Goal: Task Accomplishment & Management: Use online tool/utility

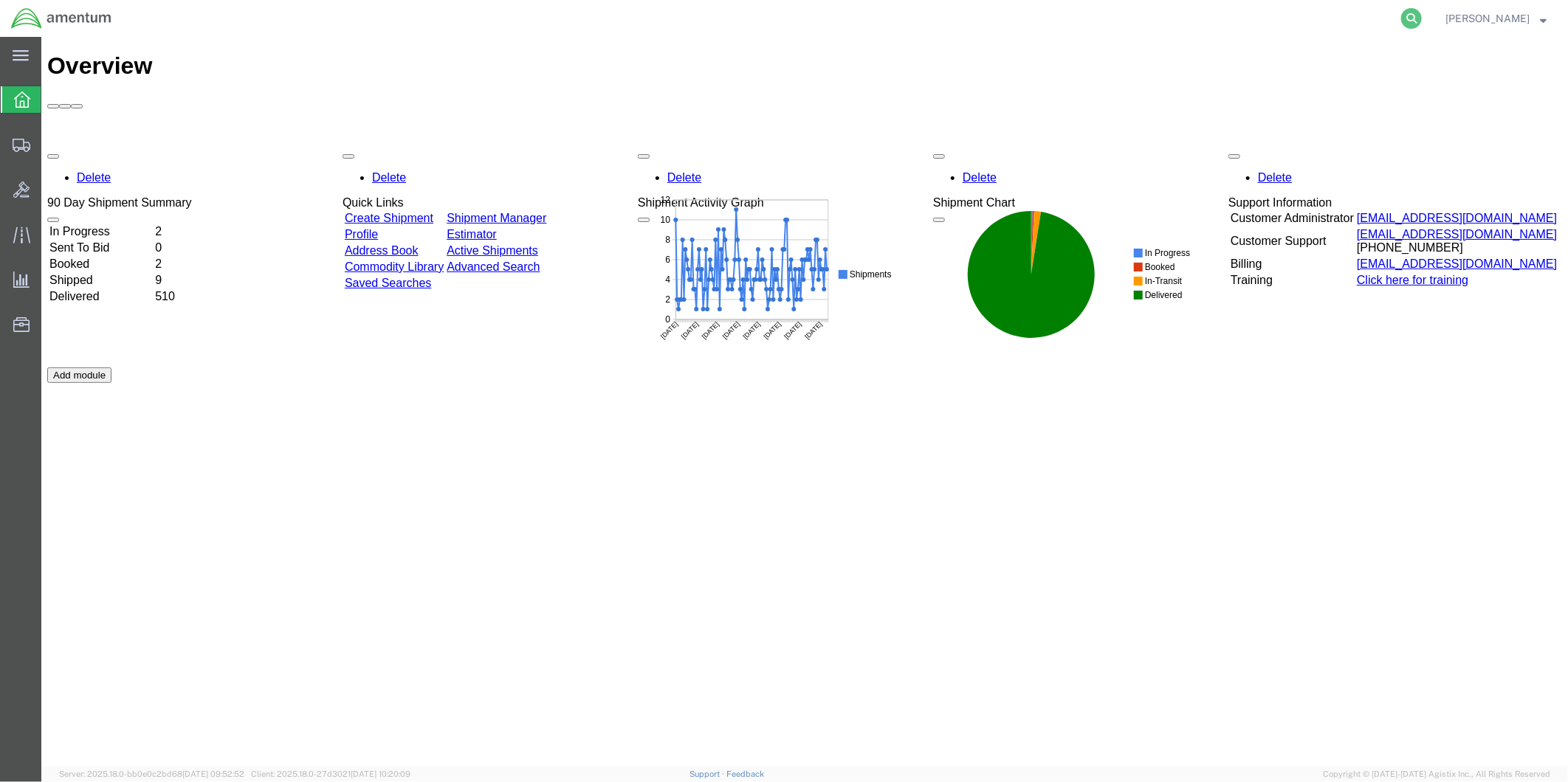
click at [1420, 16] on icon at bounding box center [1411, 18] width 21 height 21
paste input "DCO-25252-167951"
type input "DCO-25252-167951"
click at [1419, 18] on icon at bounding box center [1411, 18] width 21 height 21
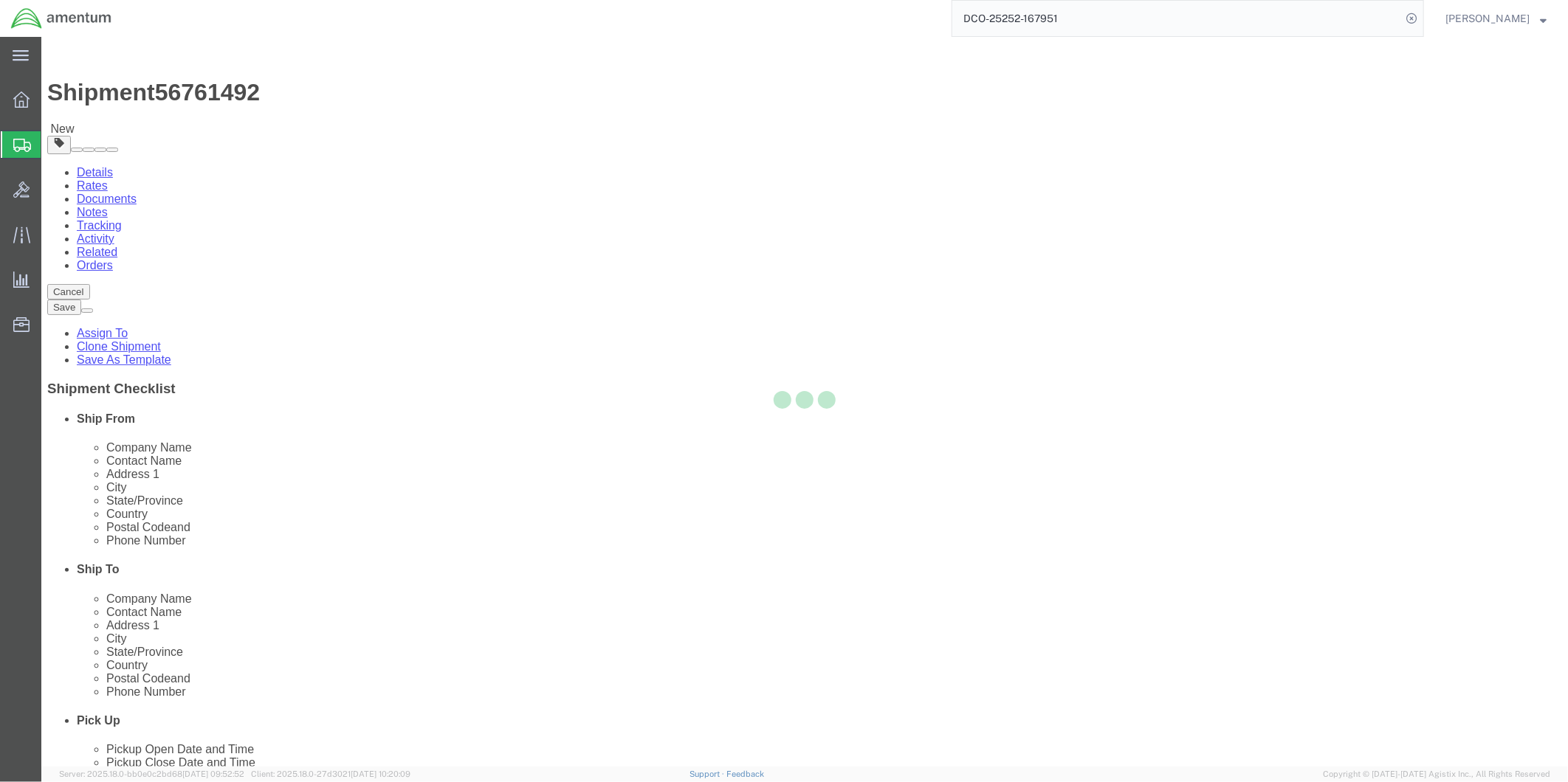
select select "49951"
select select
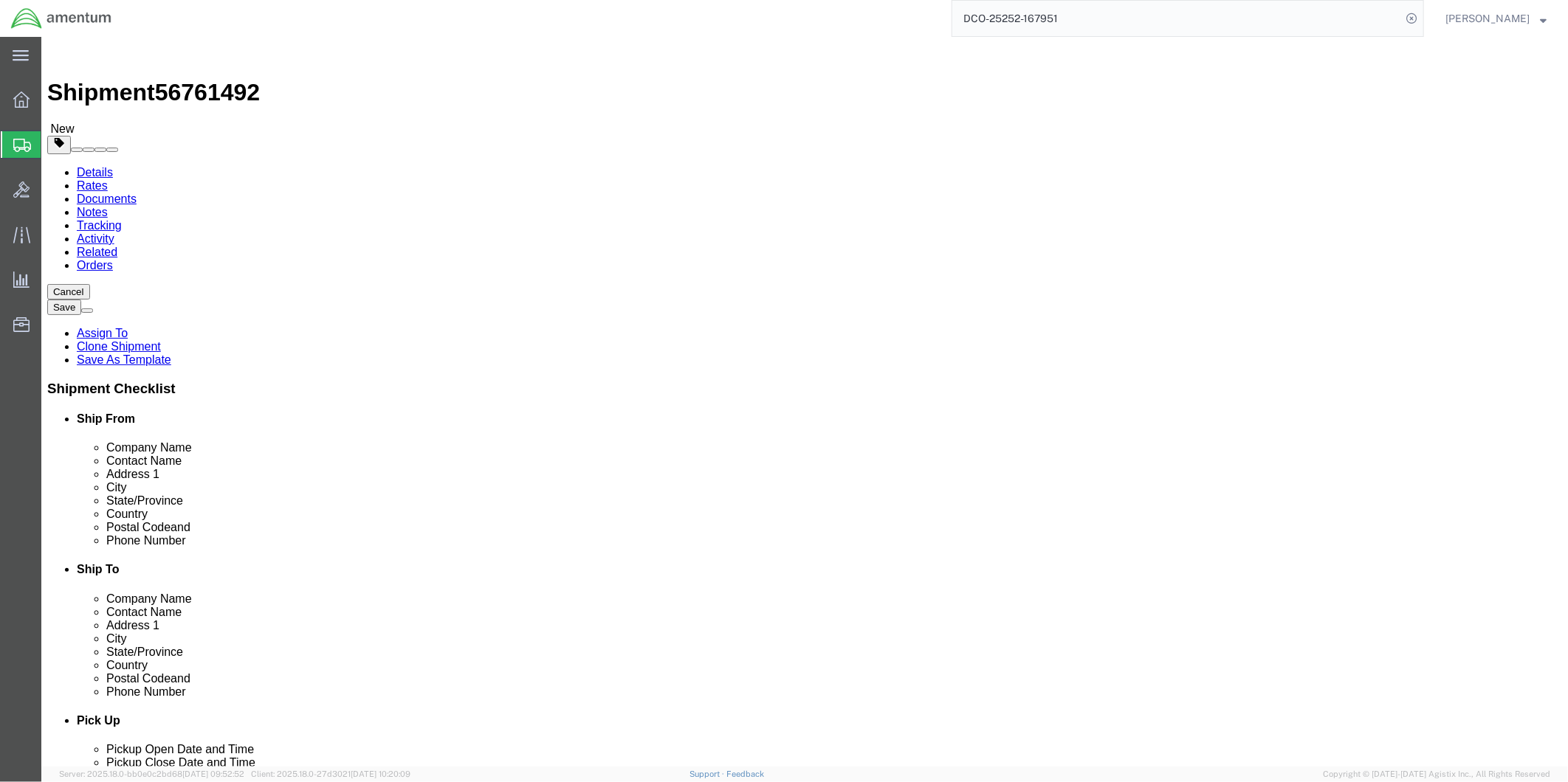
click input "972.522.5464"
click input "972-522.5464"
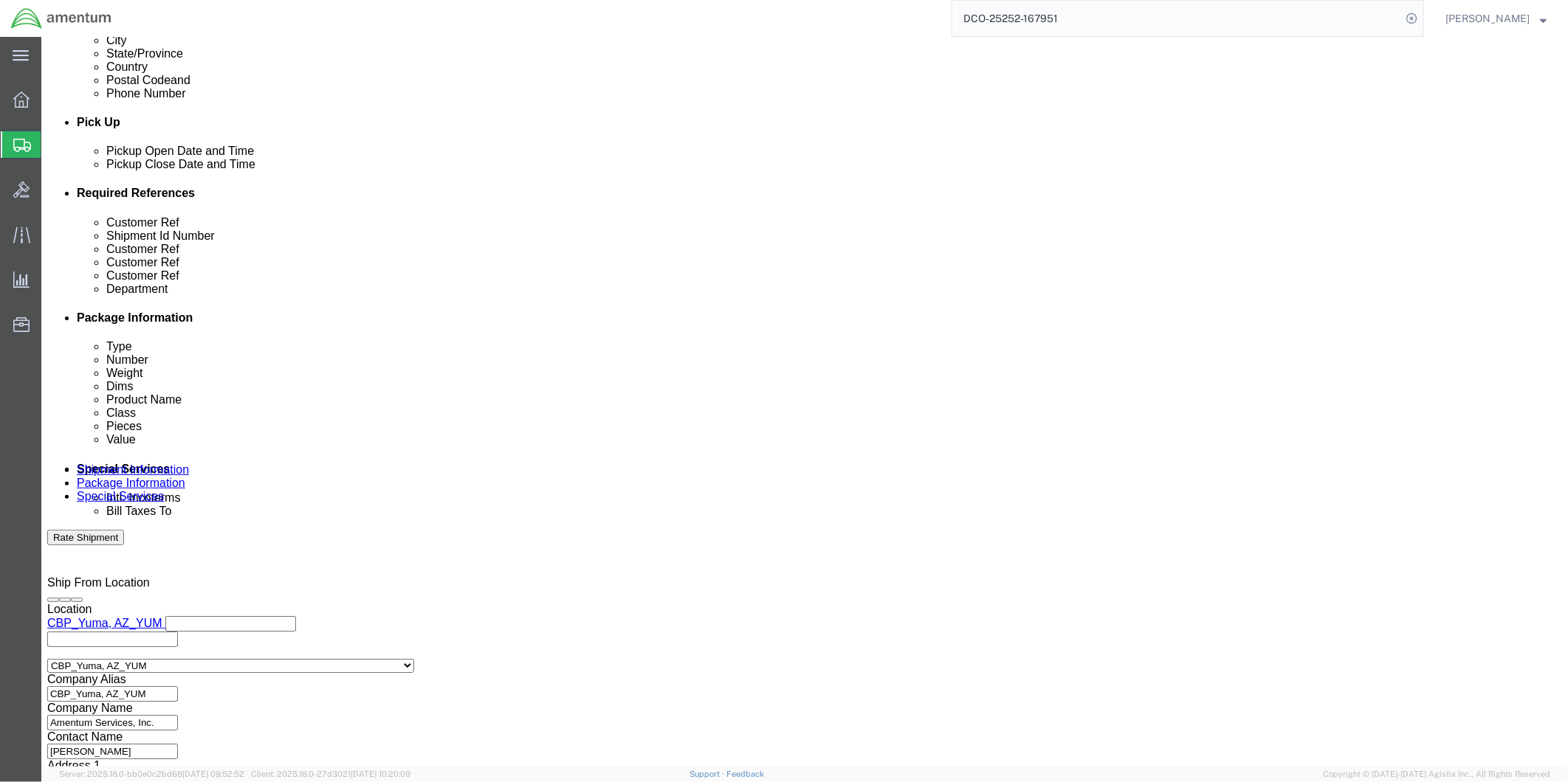
scroll to position [600, 0]
type input "[PHONE_NUMBER]"
click button "Continue"
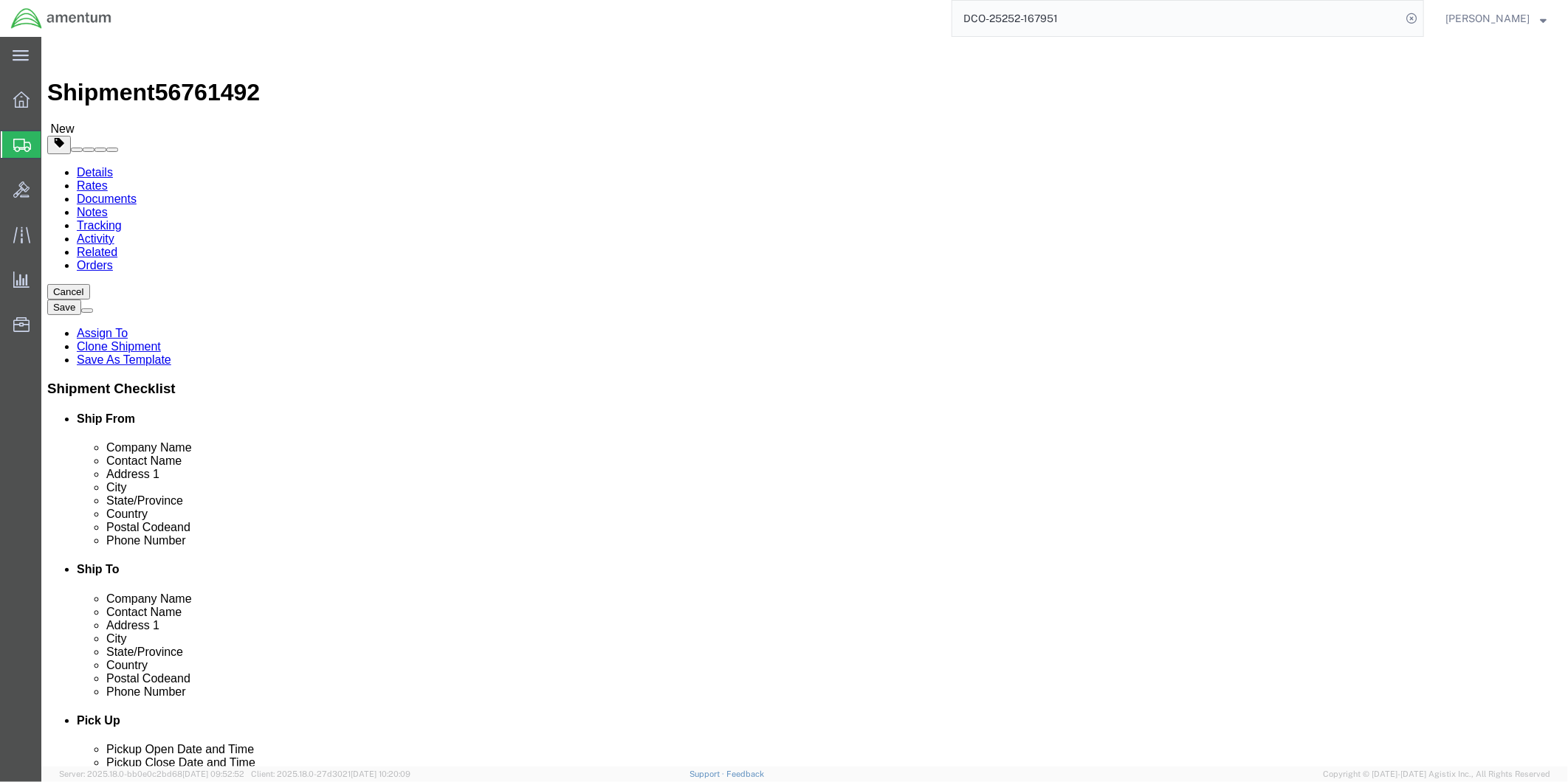
click dd "89254.26 USD"
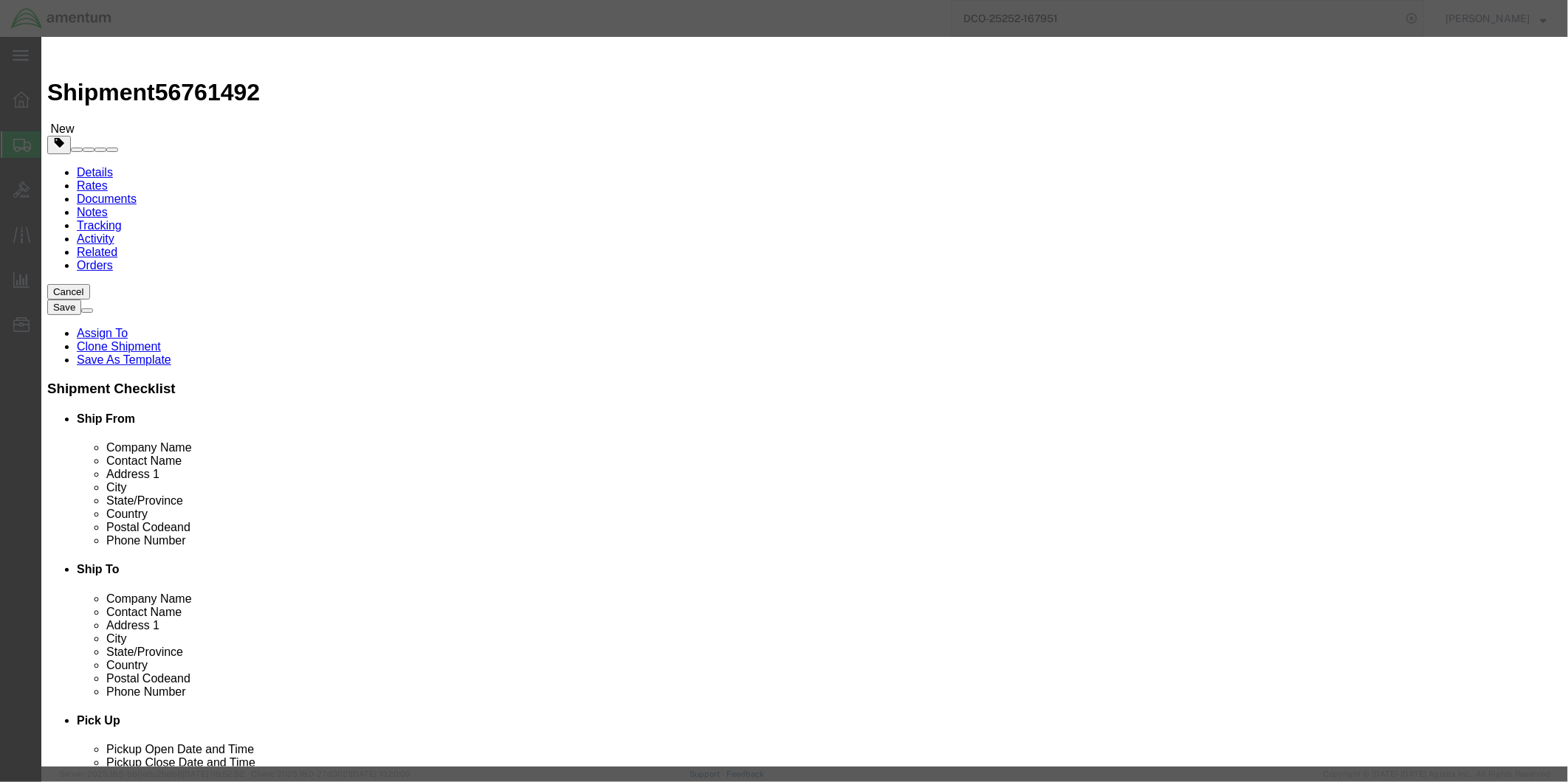
click input "text"
type input "30946"
click input "BLADE, ROTOR,MAIN\t"
type input "BLADE, ROTOR,MAIN"
click textarea "BLADE, ROTOR,MAIN\t"
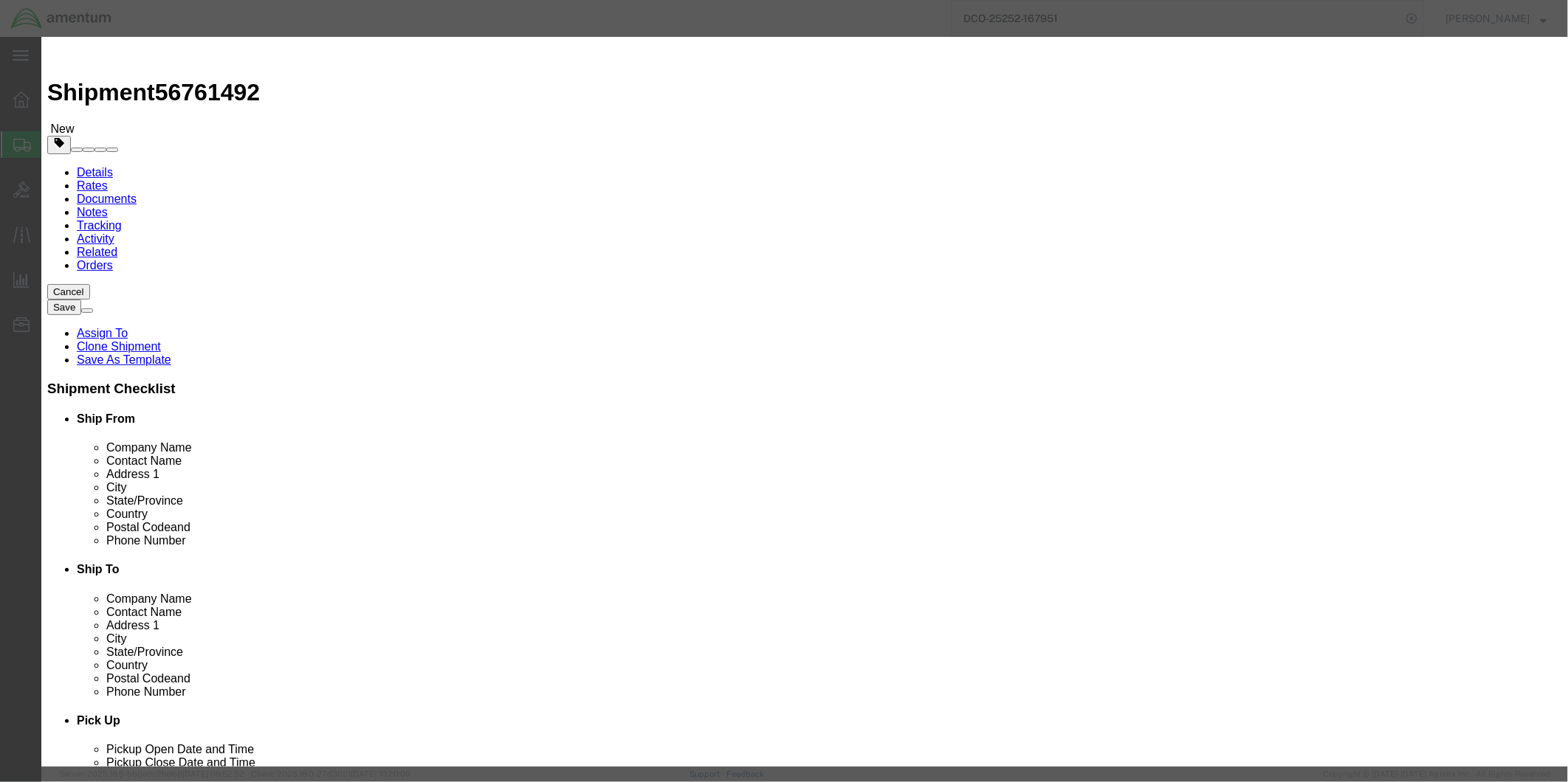
type textarea "BLADE, ROTOR,MAIN"
click button "Save & Close"
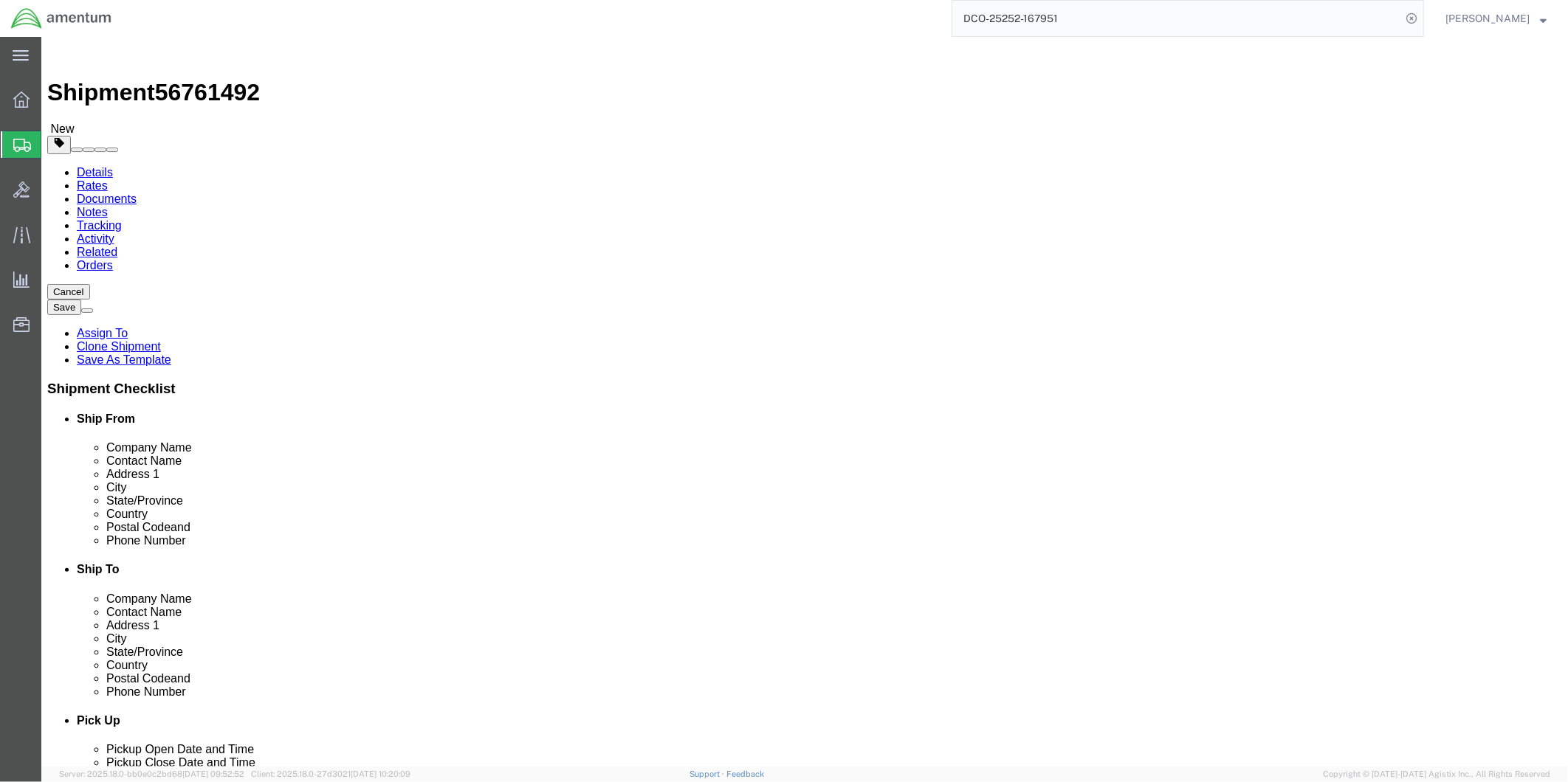
click button "Save"
